Goal: Task Accomplishment & Management: Manage account settings

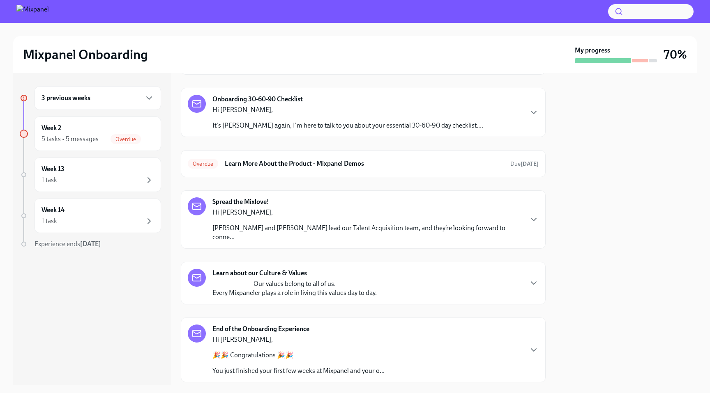
scroll to position [182, 0]
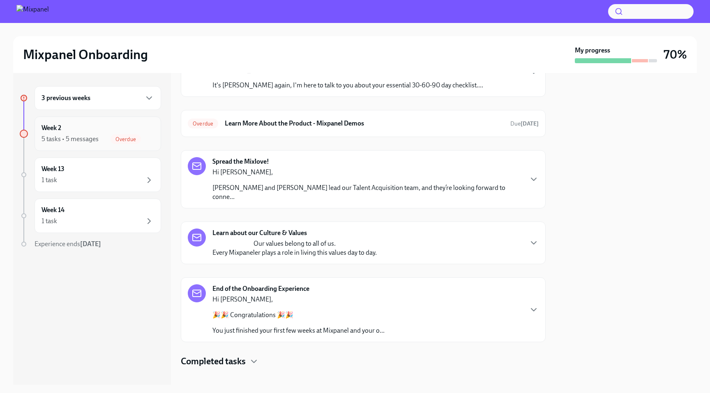
click at [67, 143] on div "5 tasks • 5 messages" at bounding box center [69, 139] width 57 height 9
click at [71, 107] on div "3 previous weeks" at bounding box center [97, 98] width 126 height 24
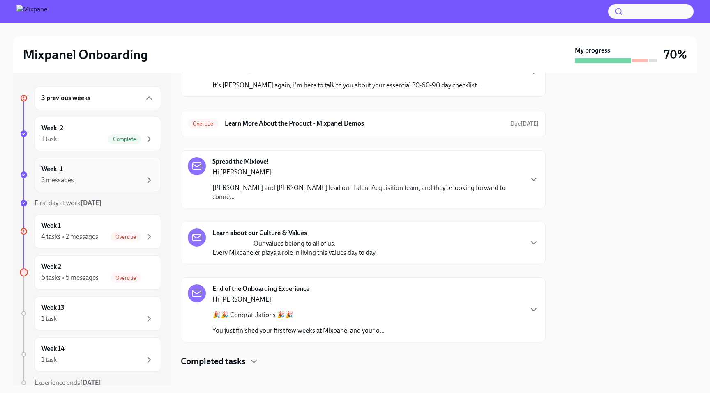
click at [87, 171] on div "Week -1 3 messages" at bounding box center [97, 175] width 113 height 21
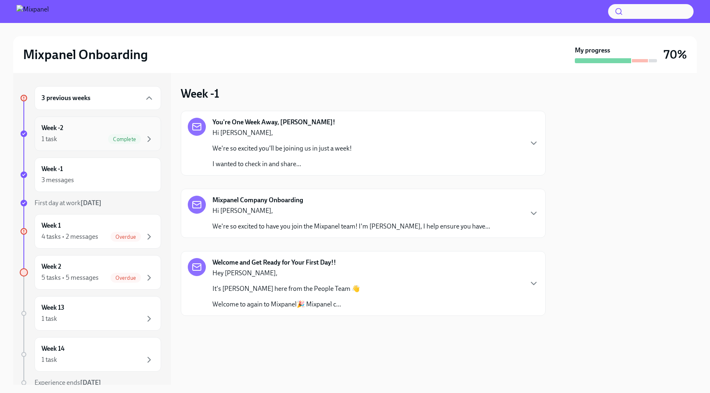
click at [90, 140] on div "1 task Complete" at bounding box center [97, 139] width 113 height 10
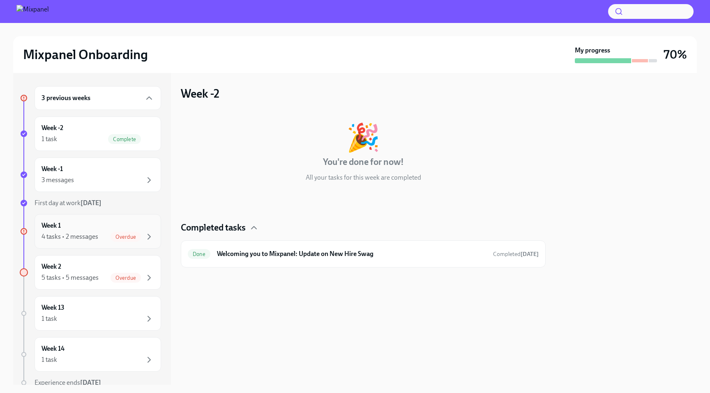
click at [99, 232] on div "Week 1 4 tasks • 2 messages Overdue" at bounding box center [97, 231] width 113 height 21
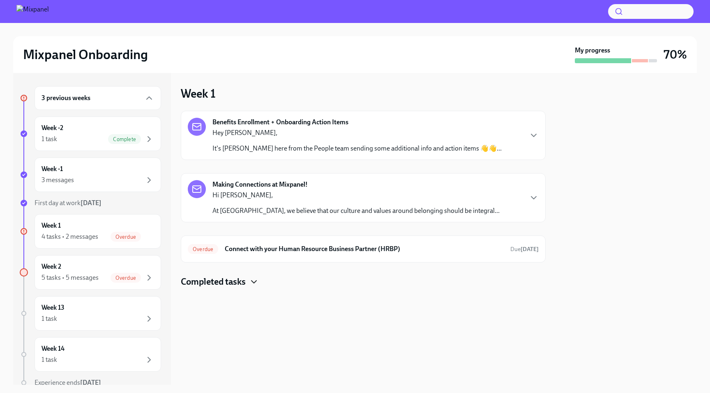
click at [250, 284] on icon "button" at bounding box center [254, 282] width 10 height 10
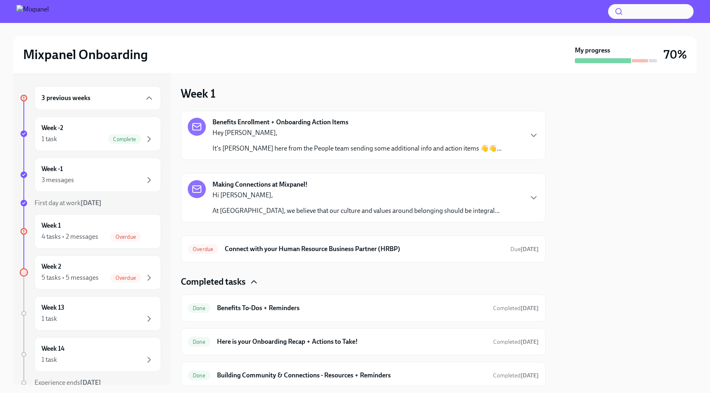
scroll to position [30, 0]
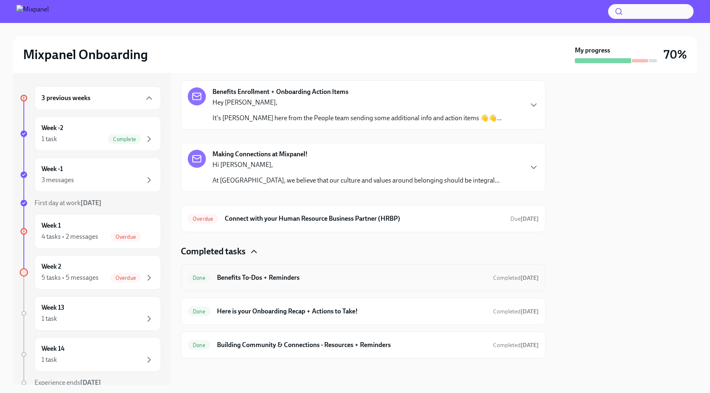
click at [302, 280] on h6 "Benefits To-Dos + Reminders" at bounding box center [351, 278] width 269 height 9
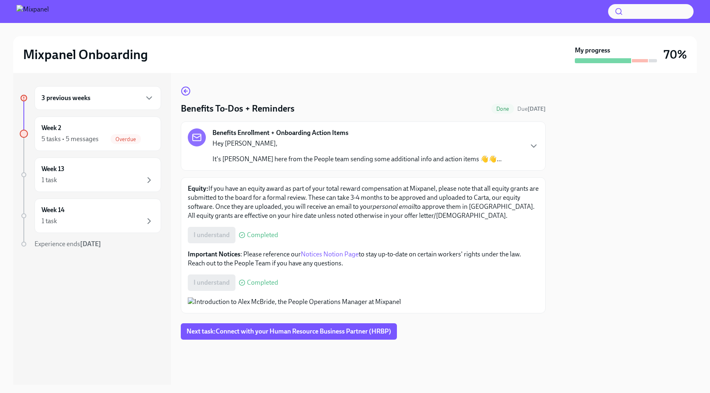
scroll to position [41, 0]
click at [99, 101] on div "3 previous weeks" at bounding box center [97, 98] width 113 height 10
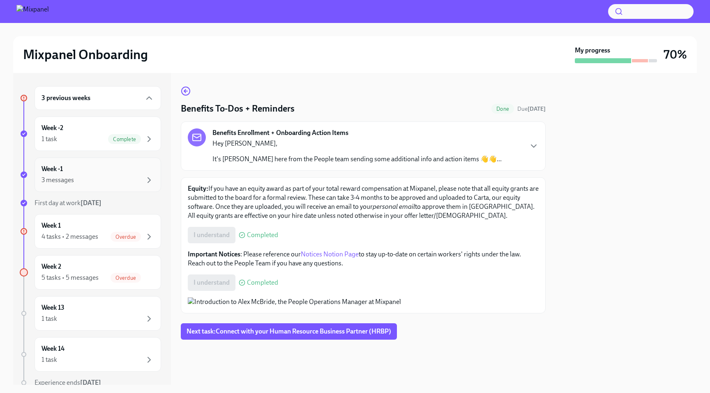
click at [92, 172] on div "Week -1 3 messages" at bounding box center [97, 175] width 113 height 21
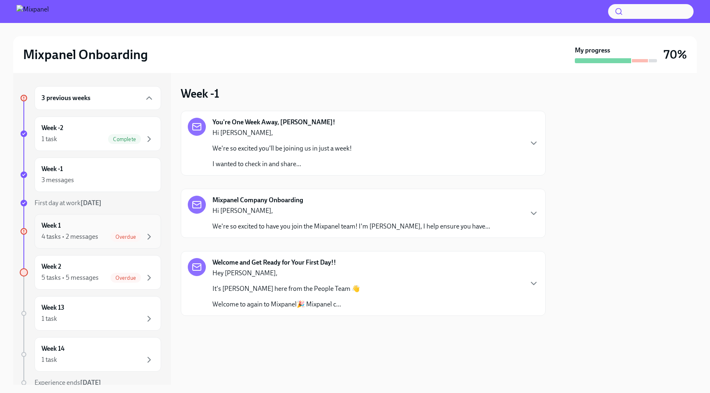
click at [90, 239] on div "4 tasks • 2 messages" at bounding box center [69, 236] width 57 height 9
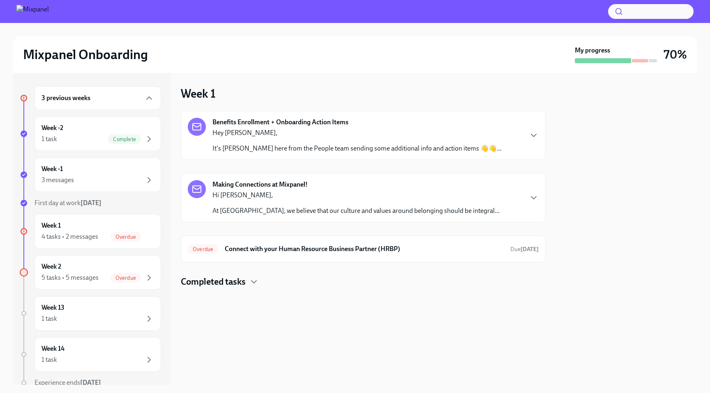
click at [234, 283] on h4 "Completed tasks" at bounding box center [213, 282] width 65 height 12
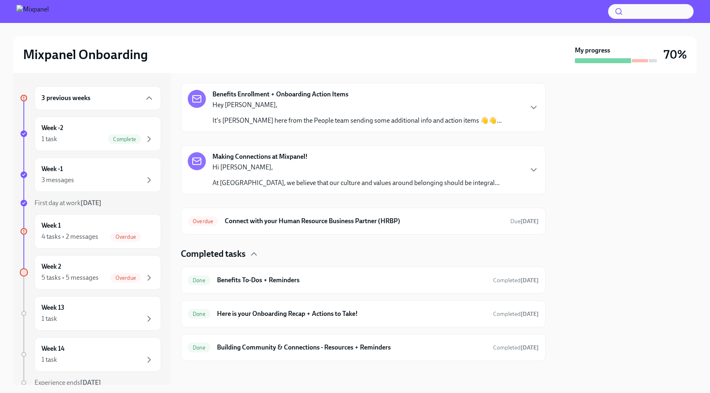
scroll to position [30, 0]
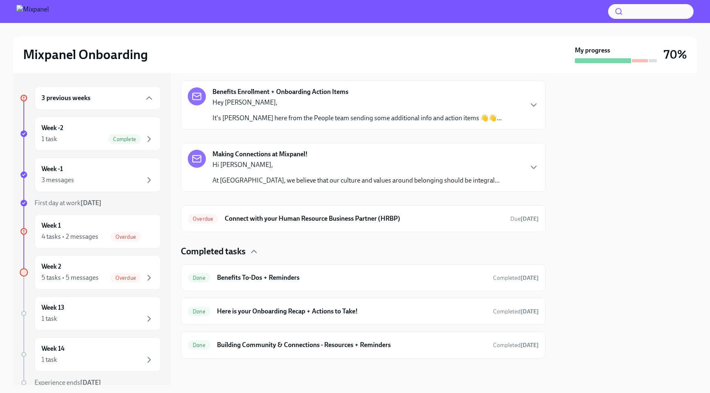
click at [356, 106] on p "Hey [PERSON_NAME]," at bounding box center [356, 102] width 289 height 9
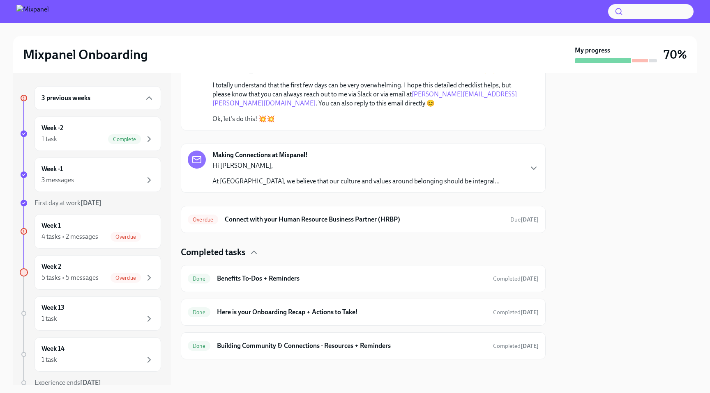
scroll to position [105, 0]
click at [320, 274] on h6 "Benefits To-Dos + Reminders" at bounding box center [351, 278] width 269 height 9
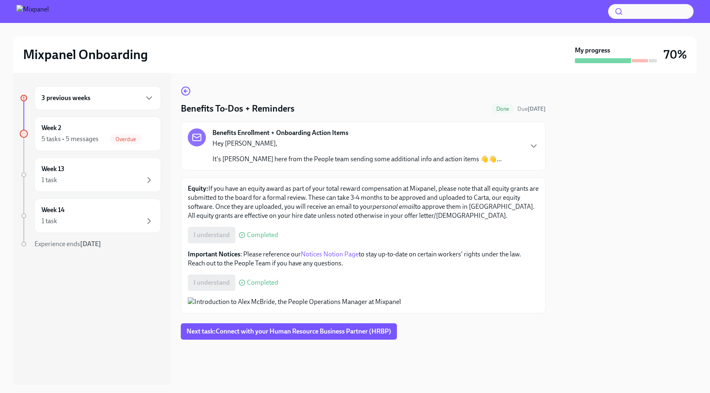
scroll to position [67, 0]
click at [96, 143] on div "5 tasks • 5 messages" at bounding box center [69, 139] width 57 height 9
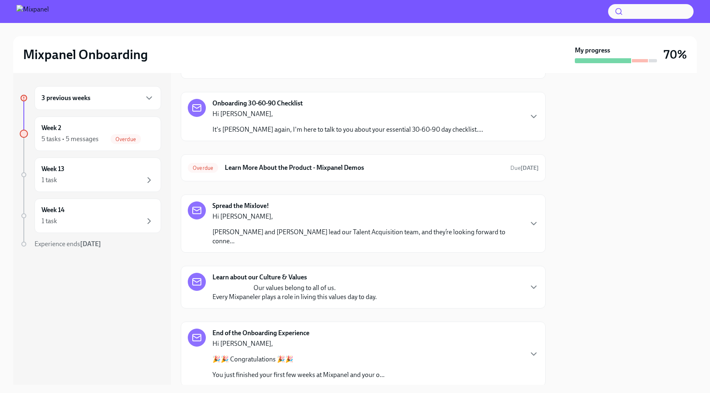
scroll to position [182, 0]
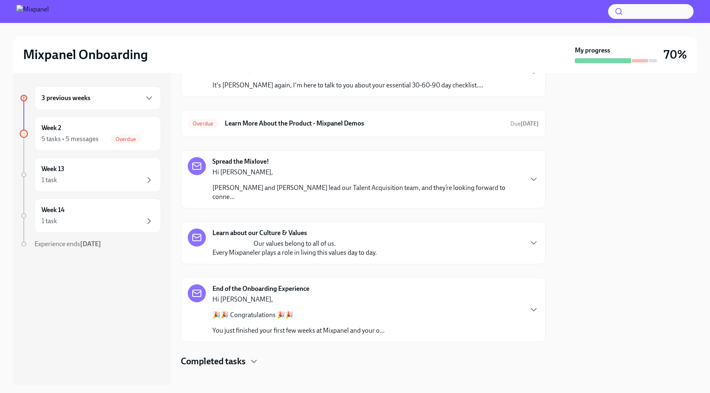
click at [229, 356] on h4 "Completed tasks" at bounding box center [213, 362] width 65 height 12
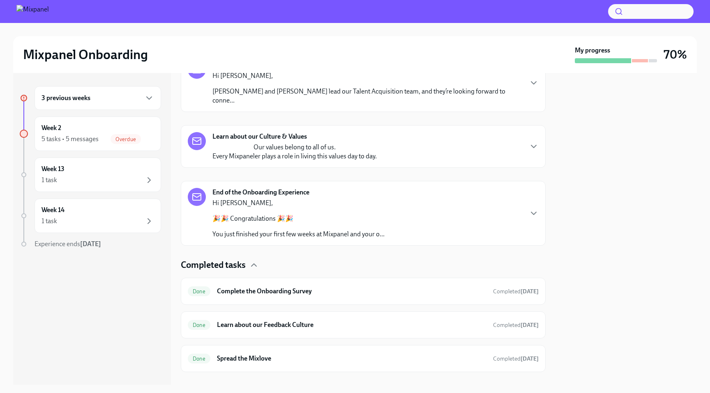
scroll to position [283, 0]
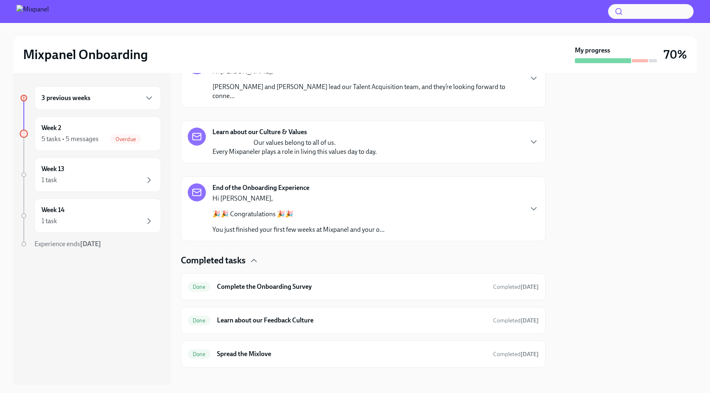
click at [101, 100] on div "3 previous weeks" at bounding box center [97, 98] width 113 height 10
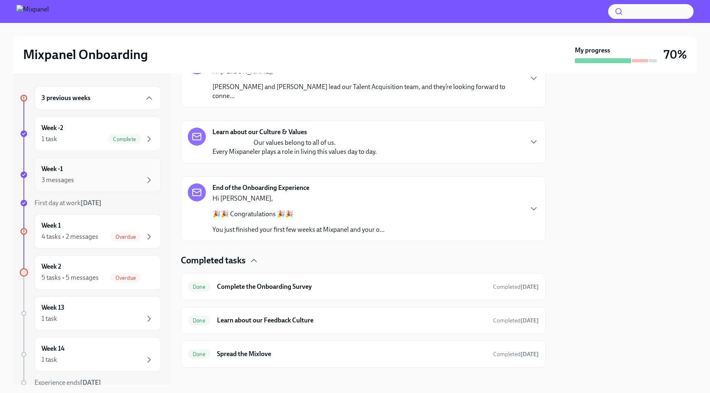
scroll to position [35, 0]
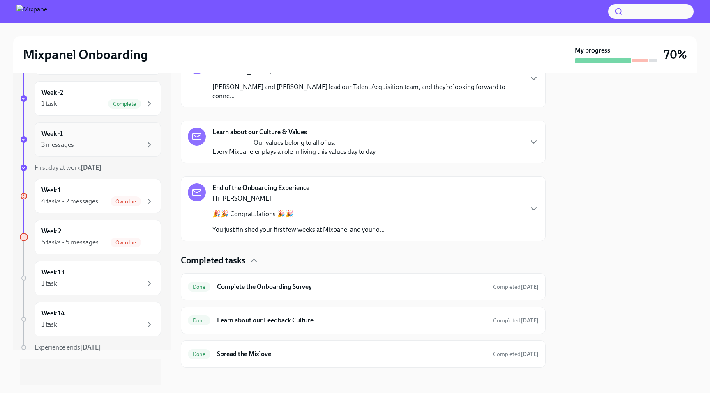
click at [90, 144] on div "3 messages" at bounding box center [97, 145] width 113 height 10
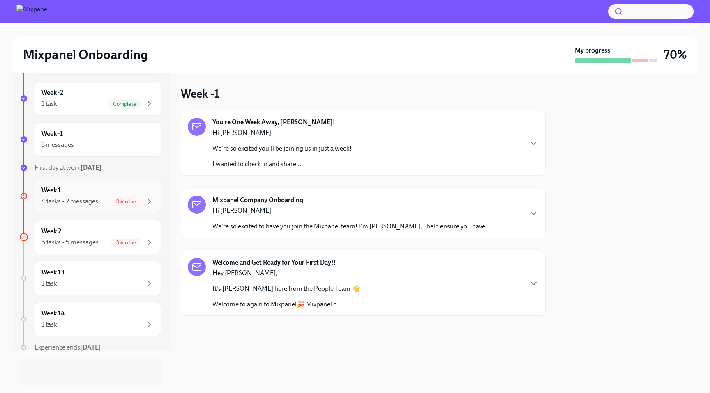
click at [91, 198] on div "4 tasks • 2 messages" at bounding box center [69, 201] width 57 height 9
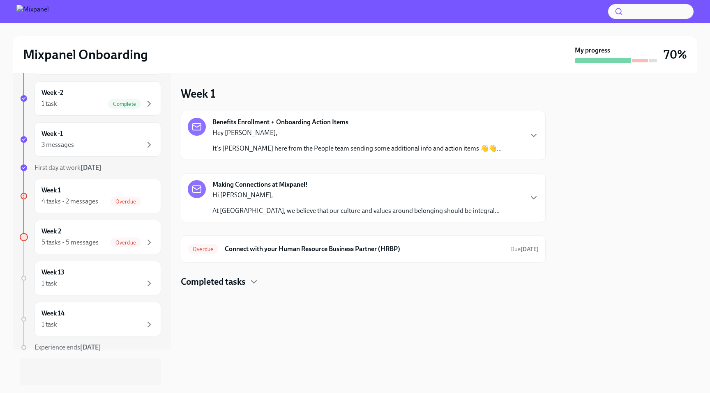
click at [243, 286] on h4 "Completed tasks" at bounding box center [213, 282] width 65 height 12
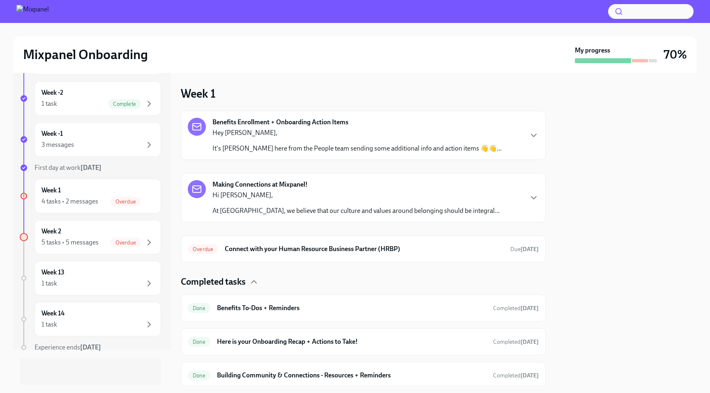
scroll to position [30, 0]
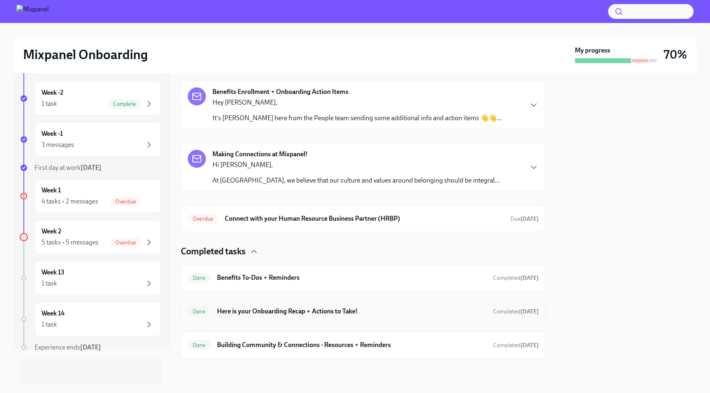
click at [316, 306] on div "Done Here is your Onboarding Recap + Actions to Take! Completed [DATE]" at bounding box center [363, 311] width 351 height 13
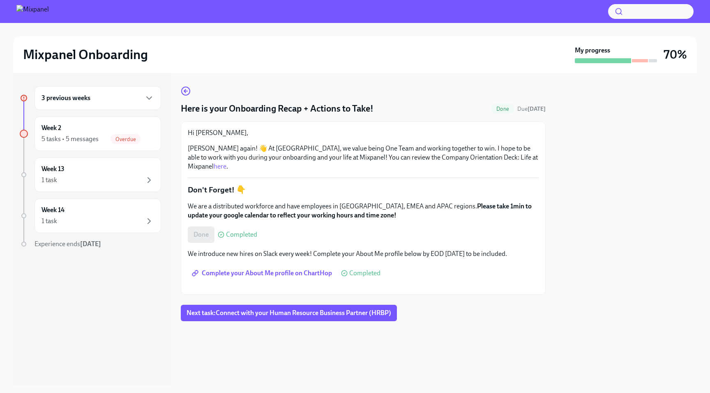
click at [108, 101] on div "3 previous weeks" at bounding box center [97, 98] width 113 height 10
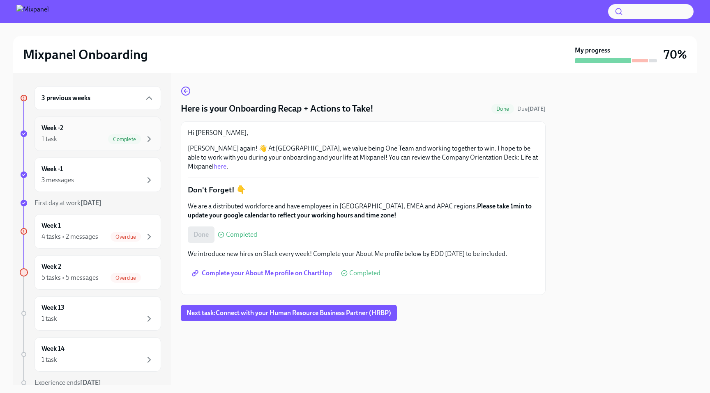
click at [97, 137] on div "1 task Complete" at bounding box center [97, 139] width 113 height 10
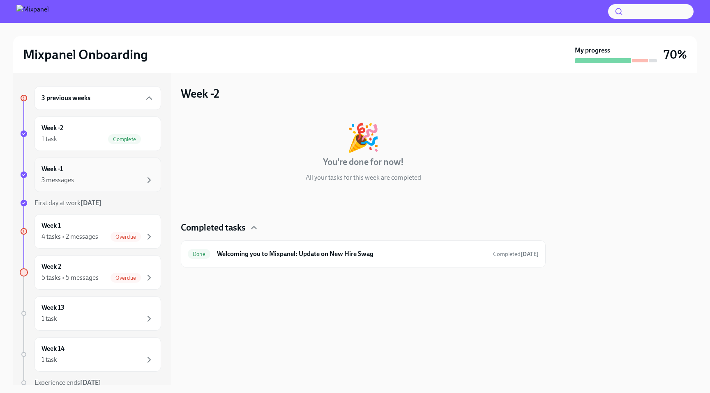
click at [87, 166] on div "Week -1 3 messages" at bounding box center [97, 175] width 113 height 21
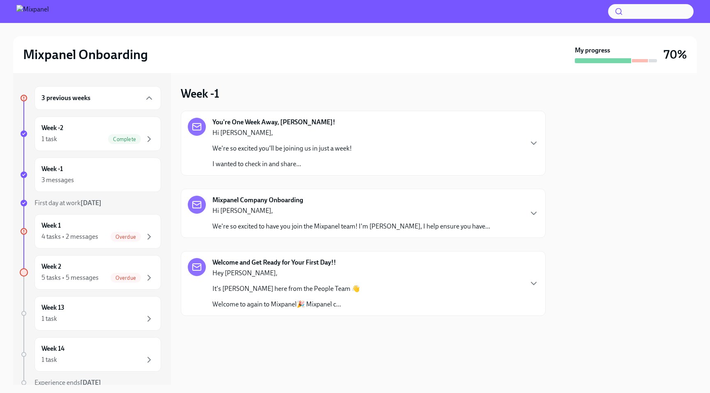
click at [94, 115] on div "3 previous weeks Week -2 1 task Complete Week -1 3 messages First day at work […" at bounding box center [90, 253] width 141 height 334
click at [94, 133] on div "Week -2 1 task Complete" at bounding box center [97, 134] width 113 height 21
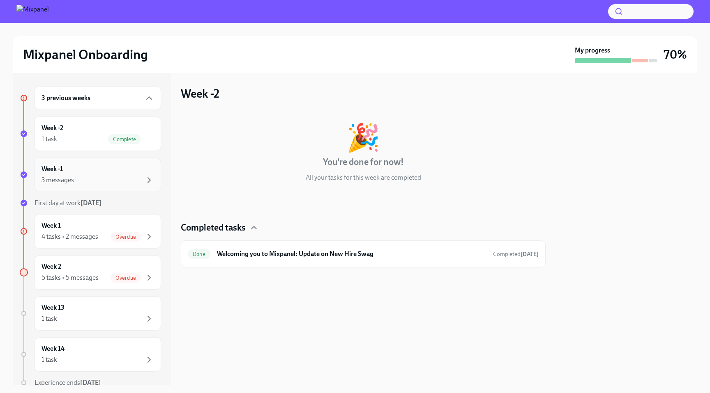
click at [98, 165] on div "Week -1 3 messages" at bounding box center [97, 175] width 113 height 21
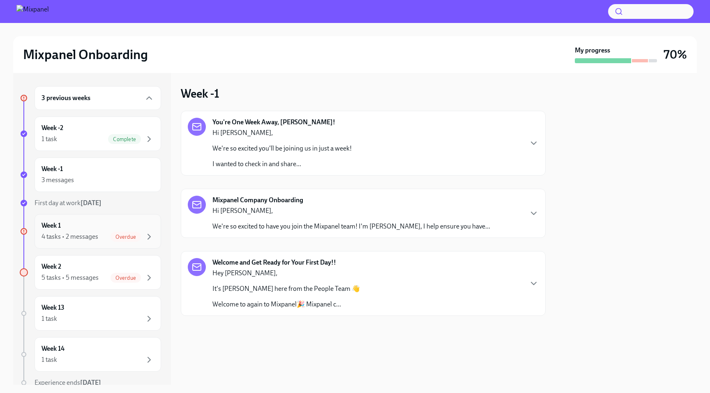
click at [110, 233] on div "Overdue" at bounding box center [132, 237] width 44 height 10
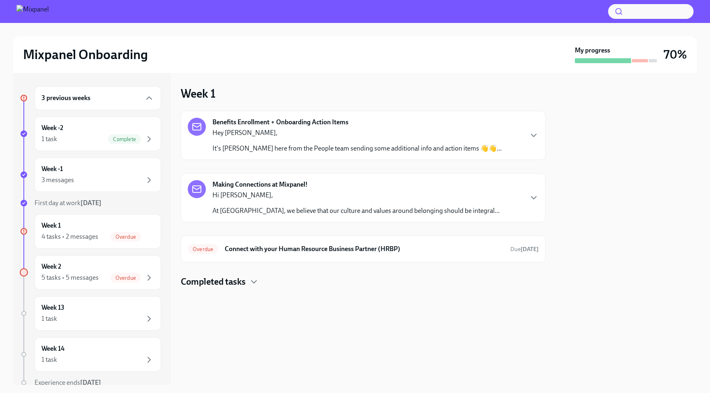
click at [244, 281] on h4 "Completed tasks" at bounding box center [213, 282] width 65 height 12
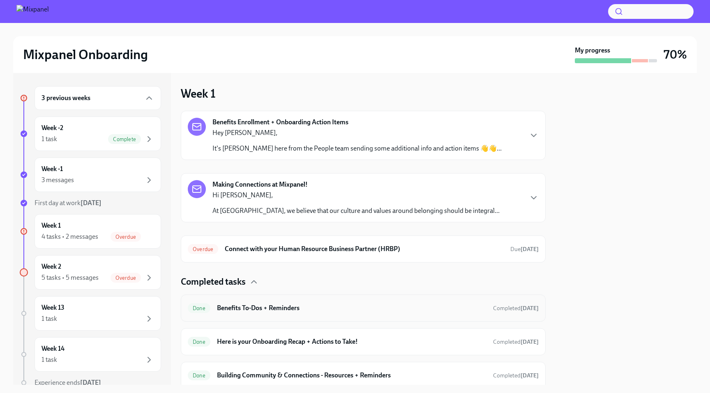
scroll to position [30, 0]
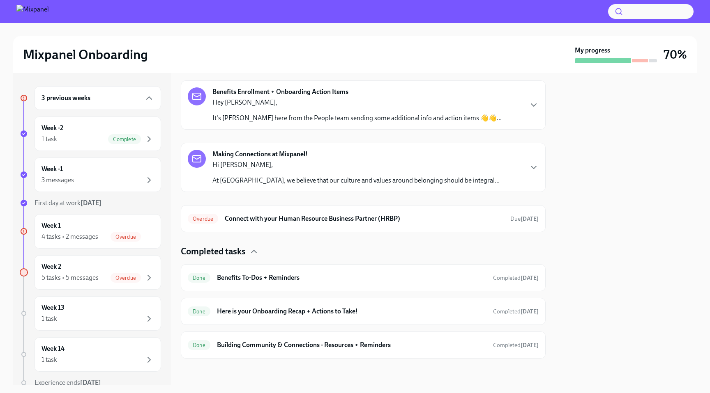
click at [367, 99] on p "Hey [PERSON_NAME]," at bounding box center [356, 102] width 289 height 9
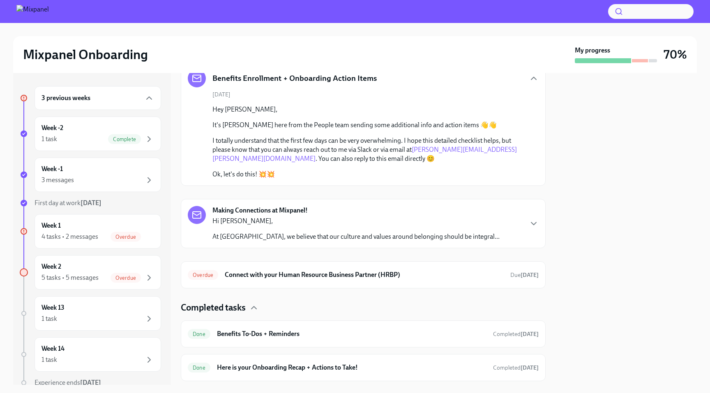
scroll to position [55, 0]
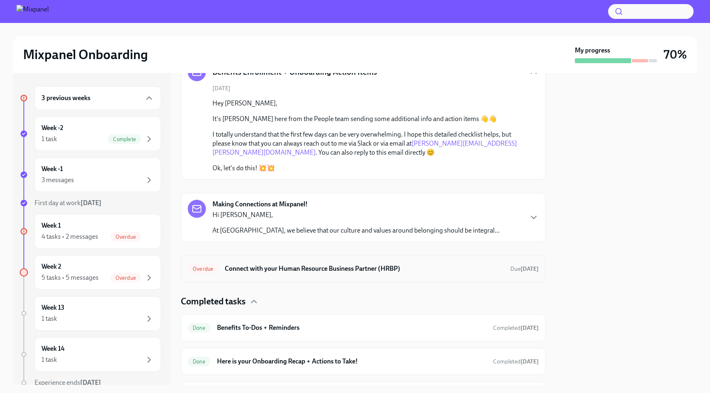
click at [330, 271] on h6 "Connect with your Human Resource Business Partner (HRBP)" at bounding box center [364, 268] width 279 height 9
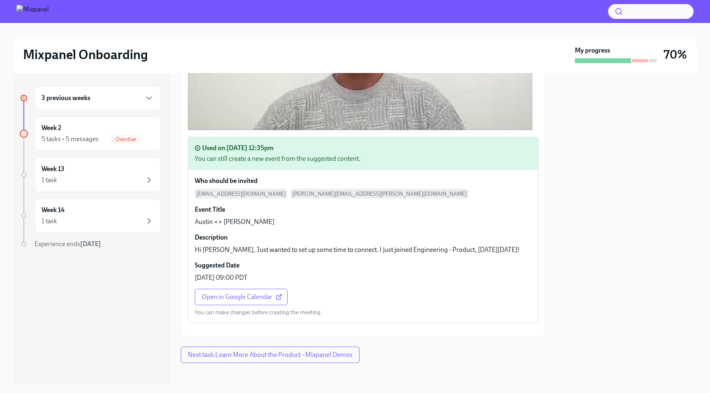
scroll to position [359, 0]
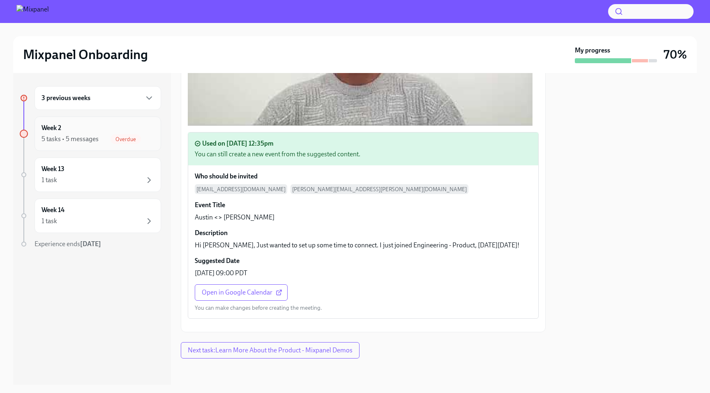
click at [102, 138] on div "5 tasks • 5 messages Overdue" at bounding box center [97, 139] width 113 height 10
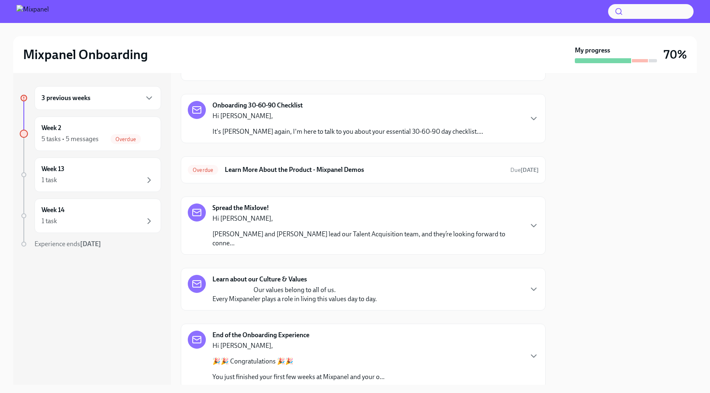
scroll to position [140, 0]
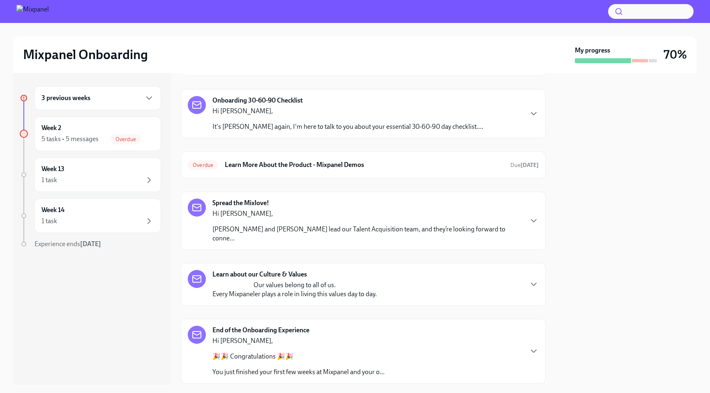
click at [287, 117] on div "Hi [PERSON_NAME], It's [PERSON_NAME] again, I'm here to talk to you about your …" at bounding box center [347, 119] width 271 height 25
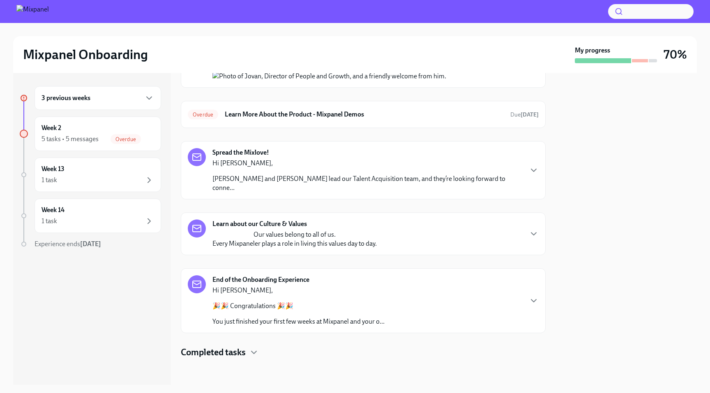
scroll to position [350, 0]
click at [254, 352] on icon "button" at bounding box center [254, 353] width 10 height 10
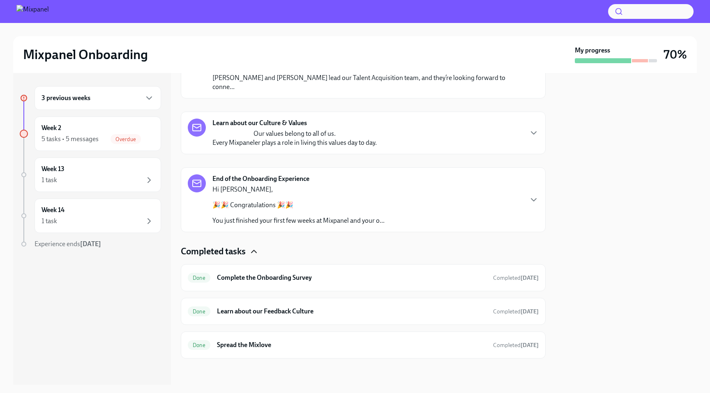
scroll to position [451, 0]
click at [91, 176] on div "1 task" at bounding box center [97, 180] width 113 height 10
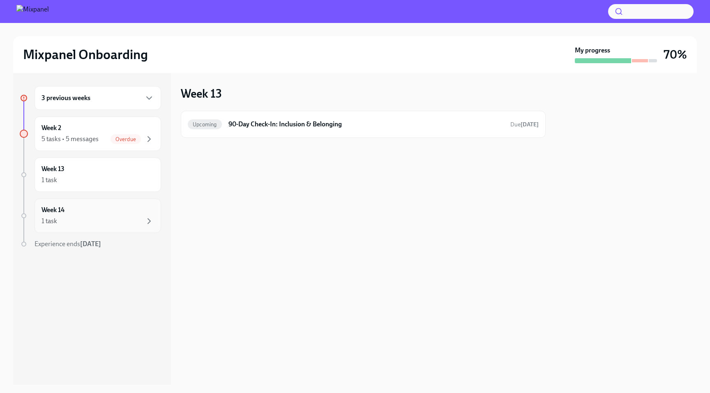
click at [93, 230] on div "Week 14 1 task" at bounding box center [97, 216] width 126 height 34
